Goal: Task Accomplishment & Management: Use online tool/utility

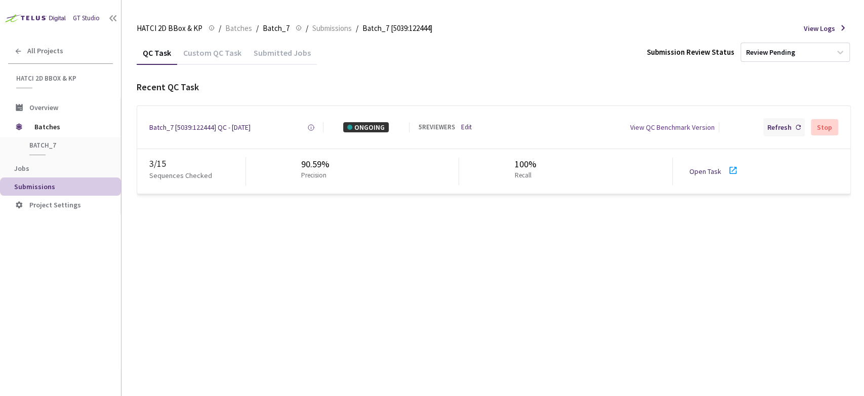
click at [781, 126] on div "Refresh" at bounding box center [780, 127] width 24 height 10
click at [782, 125] on div "Refresh" at bounding box center [780, 127] width 24 height 10
click at [263, 54] on div "Submitted Jobs" at bounding box center [282, 56] width 69 height 17
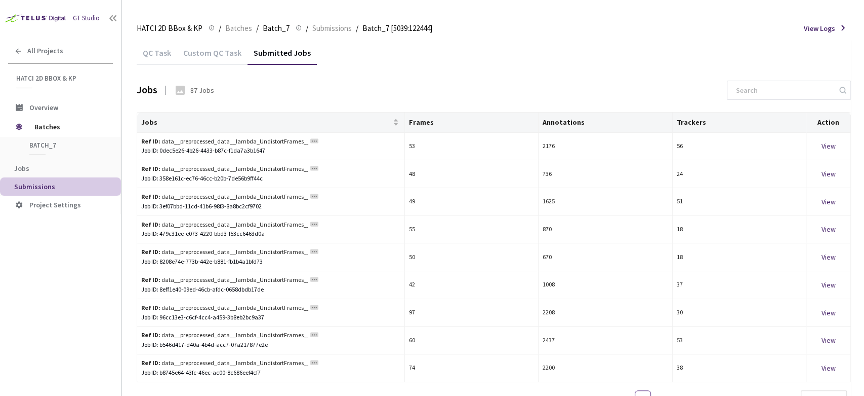
click at [205, 59] on div "Custom QC Task" at bounding box center [212, 56] width 70 height 17
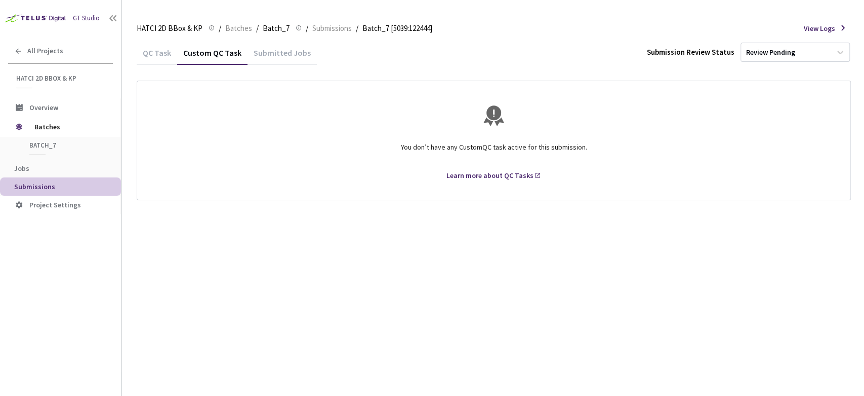
click at [164, 52] on div "QC Task" at bounding box center [157, 56] width 41 height 17
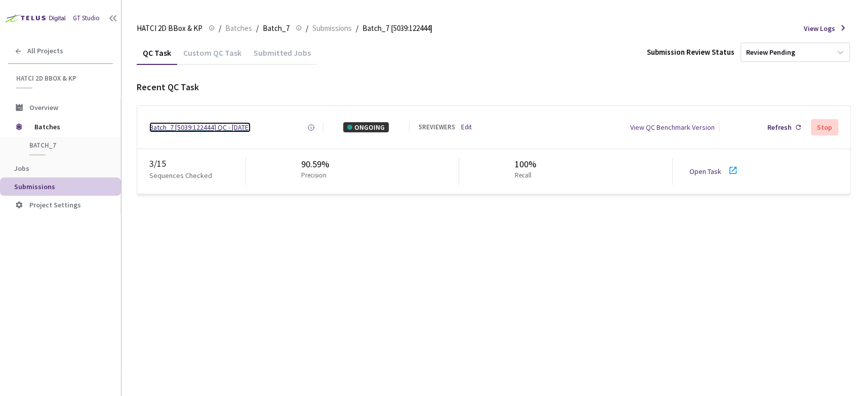
click at [192, 127] on div "Batch_7 [5039:122444] QC - [DATE]" at bounding box center [199, 127] width 101 height 10
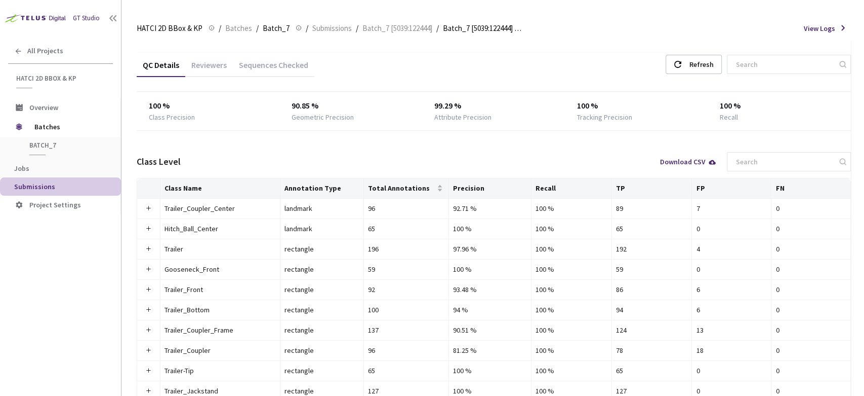
click at [215, 64] on div "Reviewers" at bounding box center [209, 68] width 48 height 17
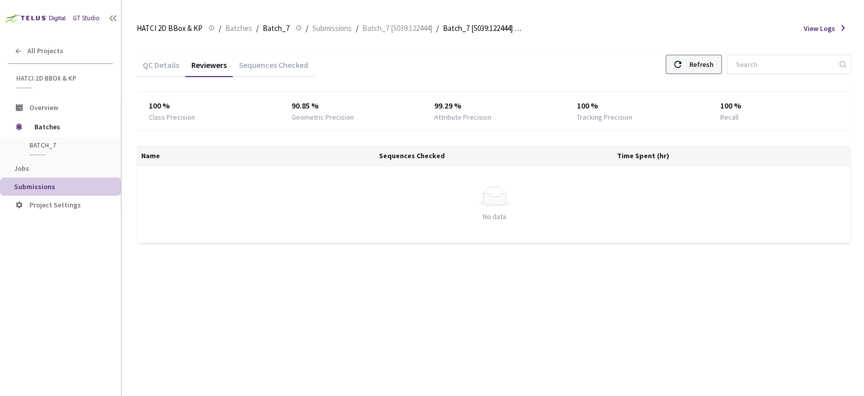
click at [701, 67] on div "Refresh" at bounding box center [701, 64] width 24 height 18
click at [701, 68] on div "Refresh" at bounding box center [701, 64] width 24 height 18
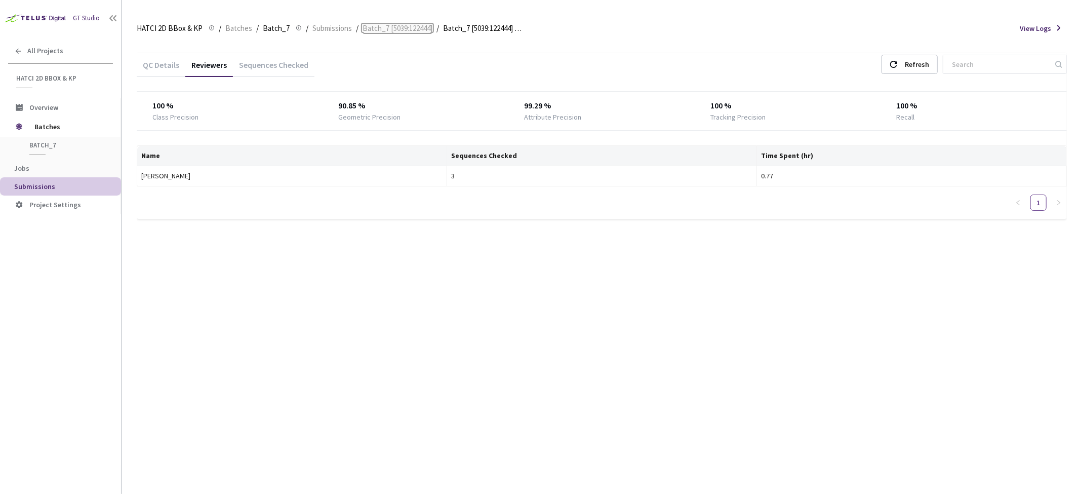
click at [400, 30] on span "Batch_7 [5039:122444]" at bounding box center [398, 28] width 70 height 12
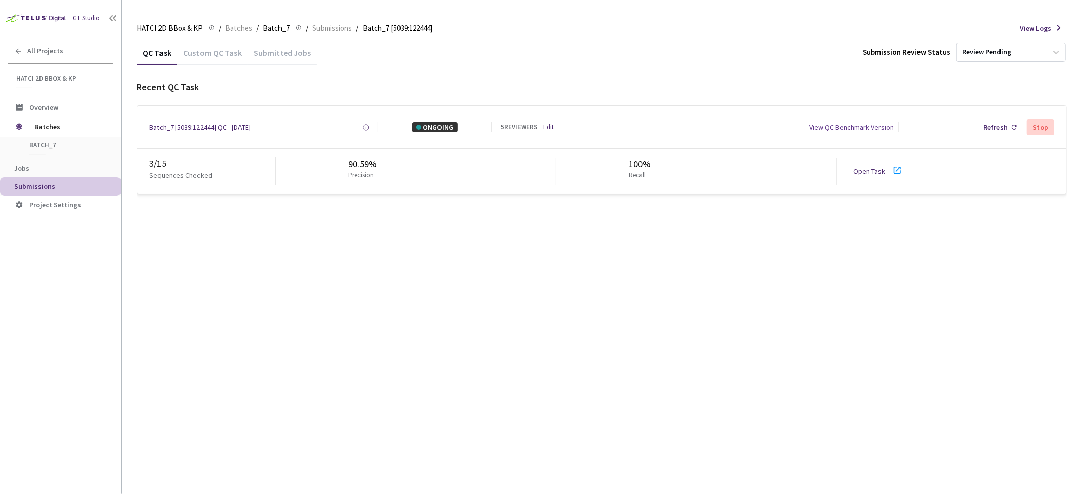
click at [864, 169] on link "Open Task" at bounding box center [869, 171] width 32 height 9
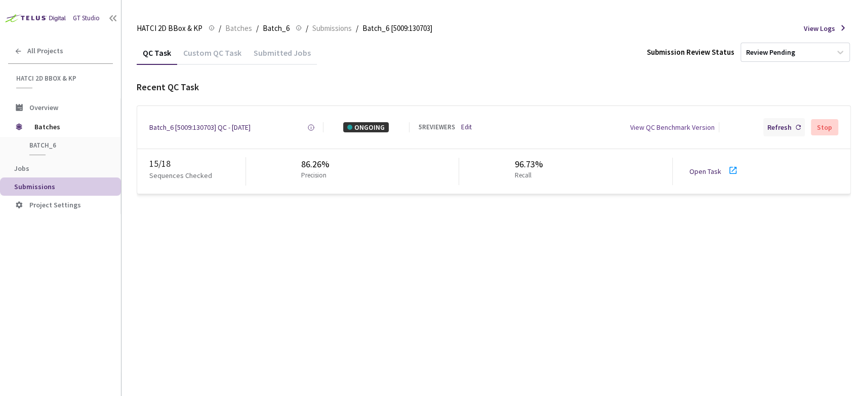
click at [791, 129] on div "Refresh" at bounding box center [780, 127] width 24 height 10
click at [223, 52] on div "Custom QC Task" at bounding box center [212, 56] width 70 height 17
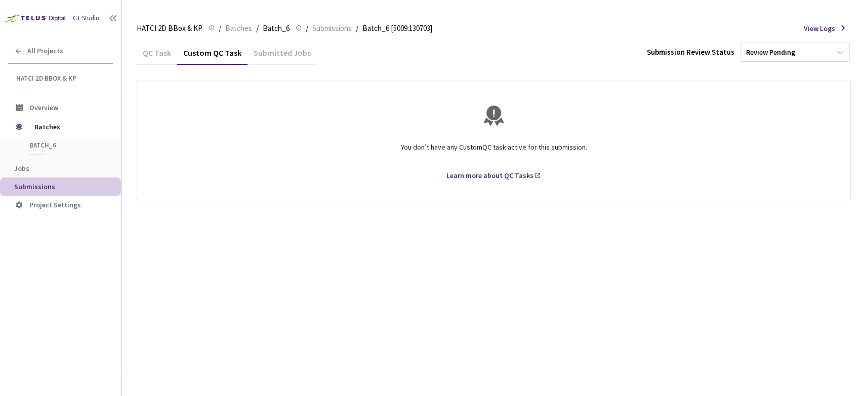
click at [152, 54] on div "QC Task" at bounding box center [157, 56] width 41 height 17
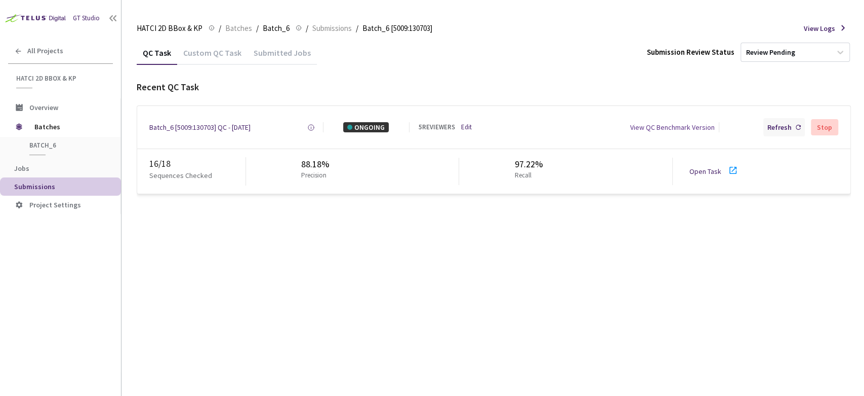
click at [788, 124] on div "Refresh" at bounding box center [780, 127] width 24 height 10
click at [271, 254] on div "QC Task Custom QC Task Submitted Jobs Submission Review Status Review Pending R…" at bounding box center [494, 218] width 715 height 355
